Goal: Task Accomplishment & Management: Manage account settings

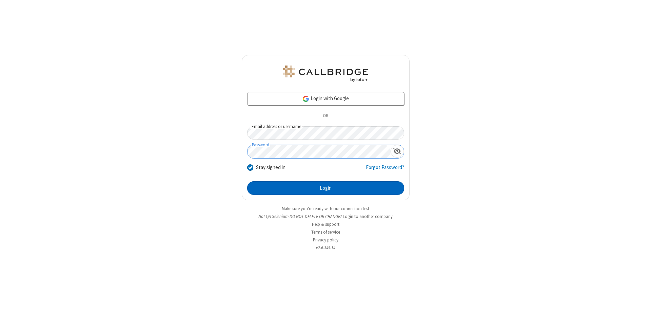
click at [326, 188] on button "Login" at bounding box center [325, 188] width 157 height 14
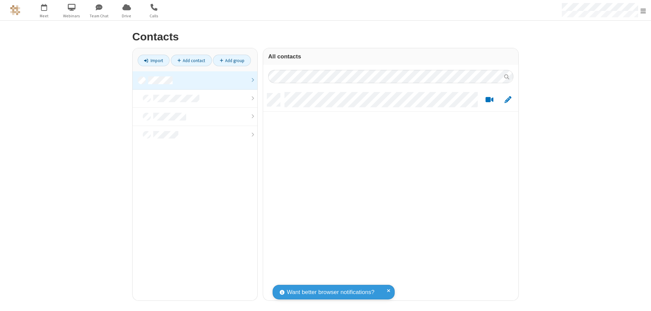
scroll to position [207, 250]
click at [195, 80] on link at bounding box center [195, 80] width 125 height 18
click at [191, 60] on link "Add contact" at bounding box center [191, 61] width 41 height 12
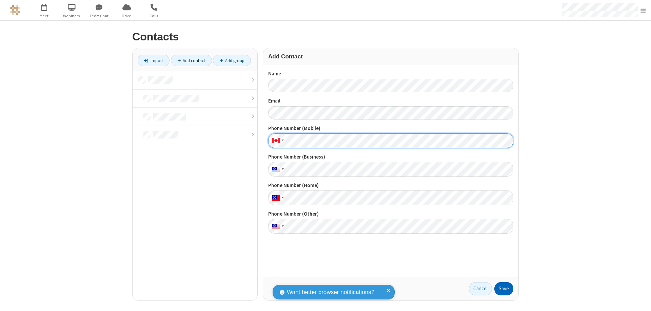
click at [504, 288] on button "Save" at bounding box center [503, 289] width 19 height 14
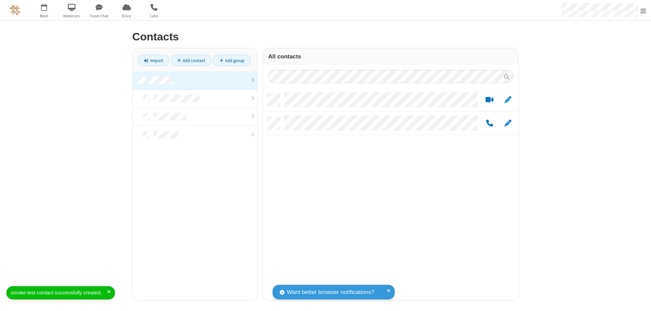
scroll to position [207, 250]
